Goal: Information Seeking & Learning: Check status

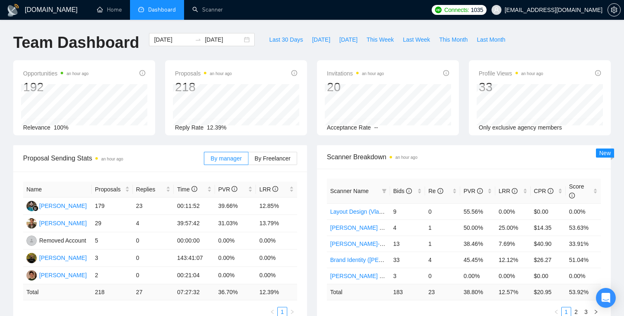
scroll to position [5, 0]
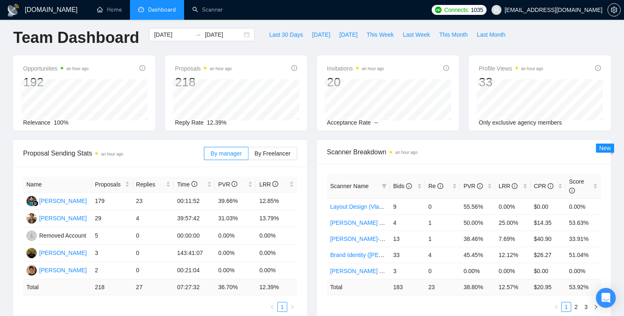
click at [547, 43] on div "Team Dashboard [DATE] [DATE] Last 30 Days [DATE] [DATE] This Week Last Week Thi…" at bounding box center [311, 41] width 607 height 27
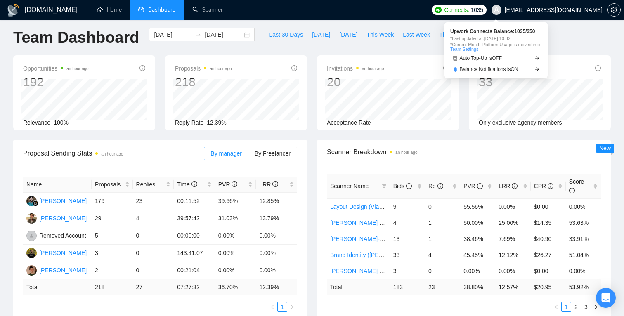
click at [483, 12] on span "1035" at bounding box center [477, 9] width 12 height 9
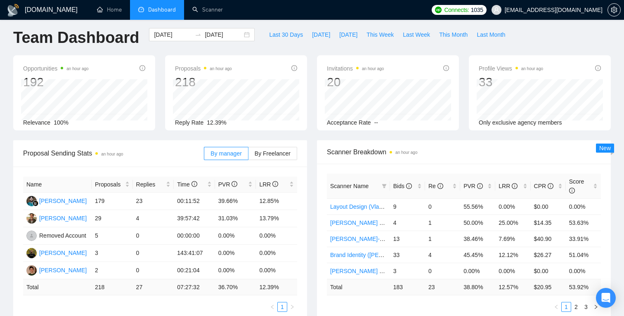
click at [582, 40] on div "Team Dashboard [DATE] [DATE] Last 30 Days [DATE] [DATE] This Week Last Week Thi…" at bounding box center [311, 41] width 607 height 27
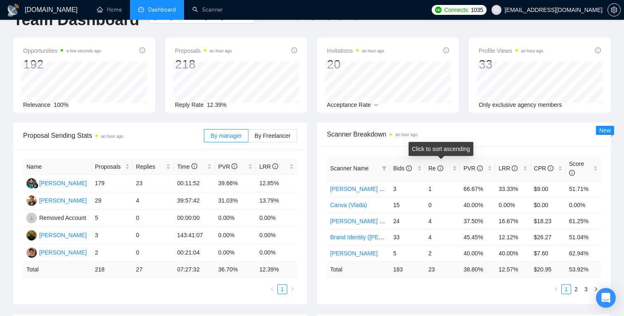
scroll to position [24, 0]
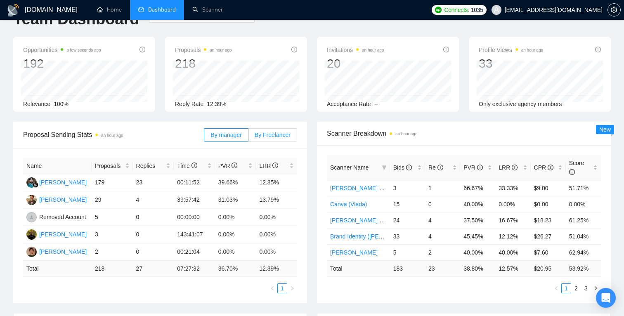
click at [267, 139] on label "By Freelancer" at bounding box center [272, 134] width 49 height 13
click at [248, 137] on input "By Freelancer" at bounding box center [248, 137] width 0 height 0
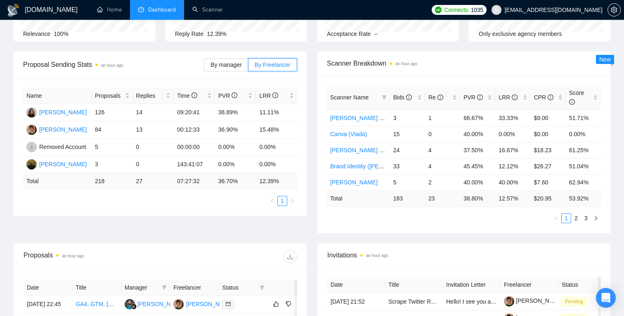
scroll to position [0, 0]
